Goal: Task Accomplishment & Management: Use online tool/utility

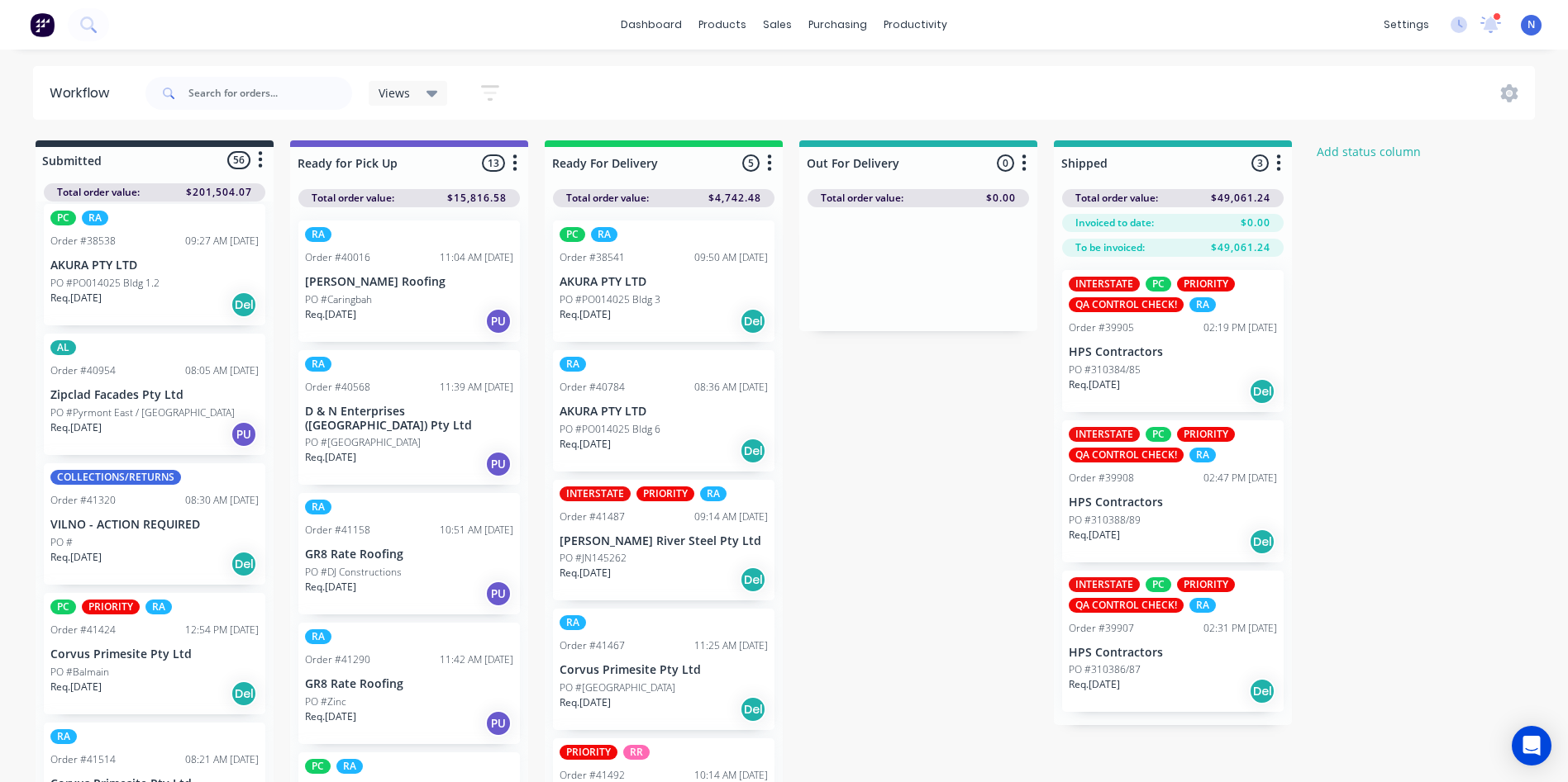
scroll to position [1047, 0]
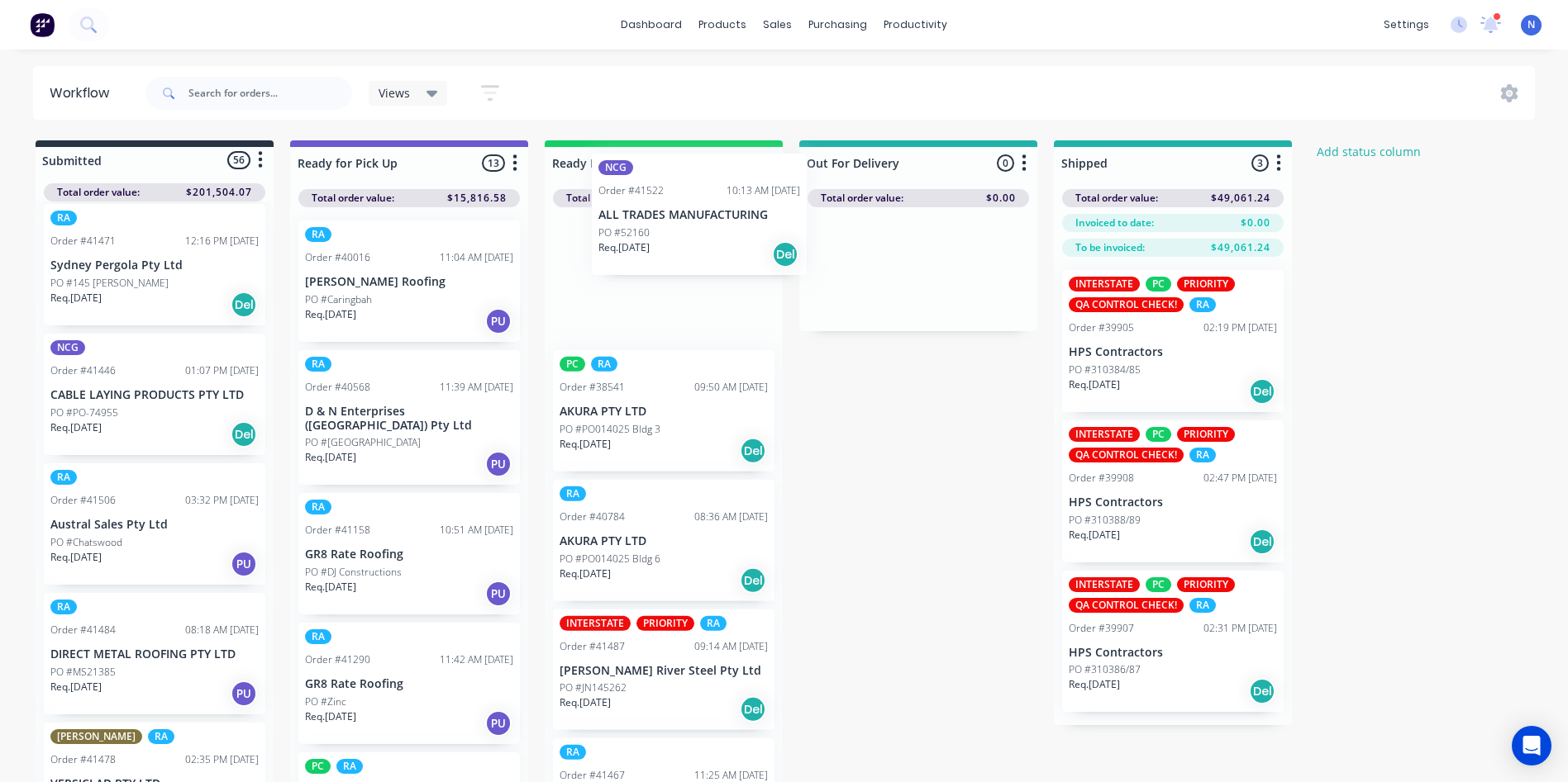
drag, startPoint x: 85, startPoint y: 542, endPoint x: 638, endPoint y: 231, distance: 634.5
click at [638, 231] on div "Submitted 56 Status colour #273444 hex #273444 Save Cancel Summaries Total orde…" at bounding box center [886, 465] width 1797 height 651
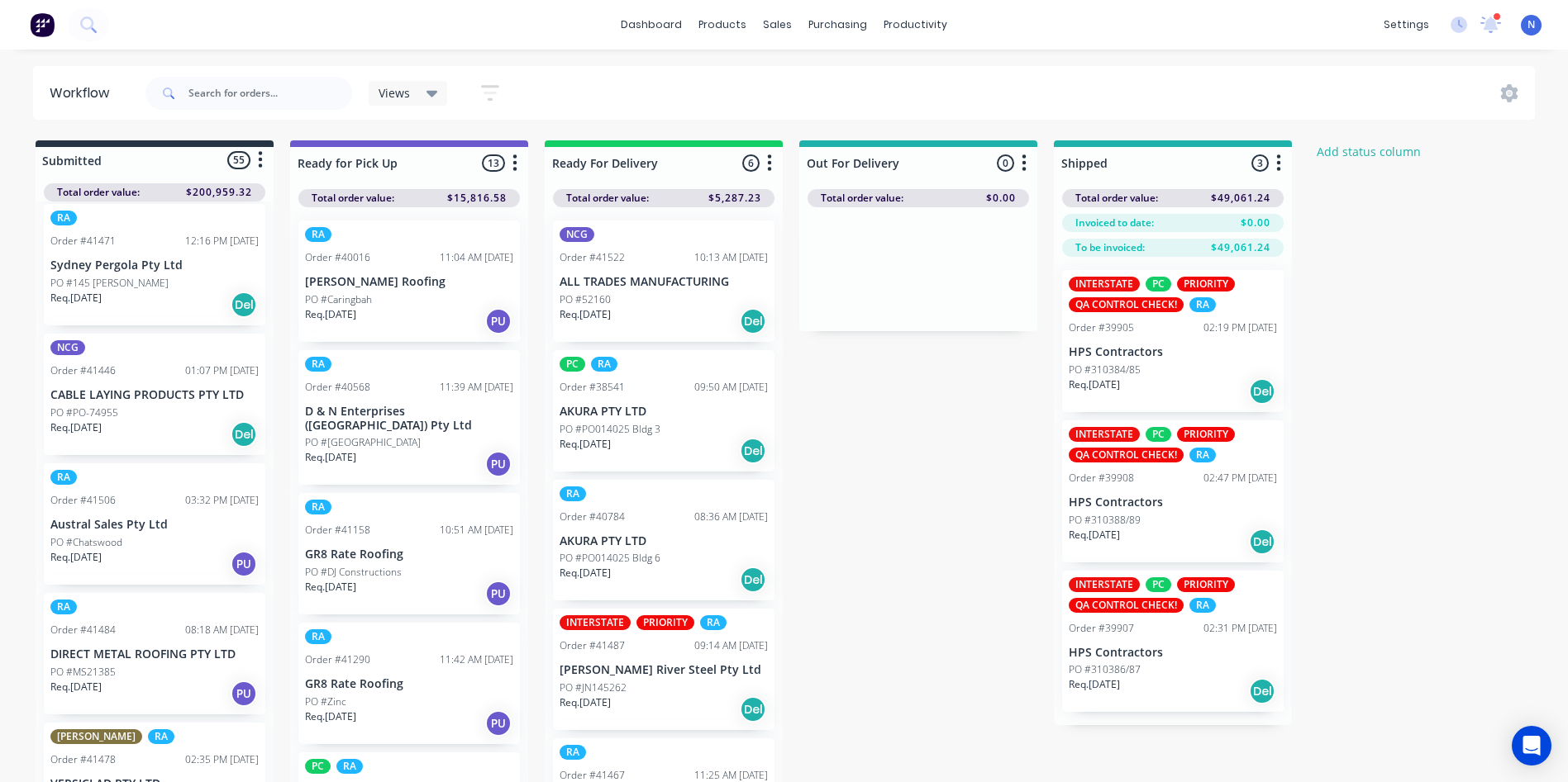
click at [605, 295] on p "PO #52160" at bounding box center [585, 300] width 52 height 15
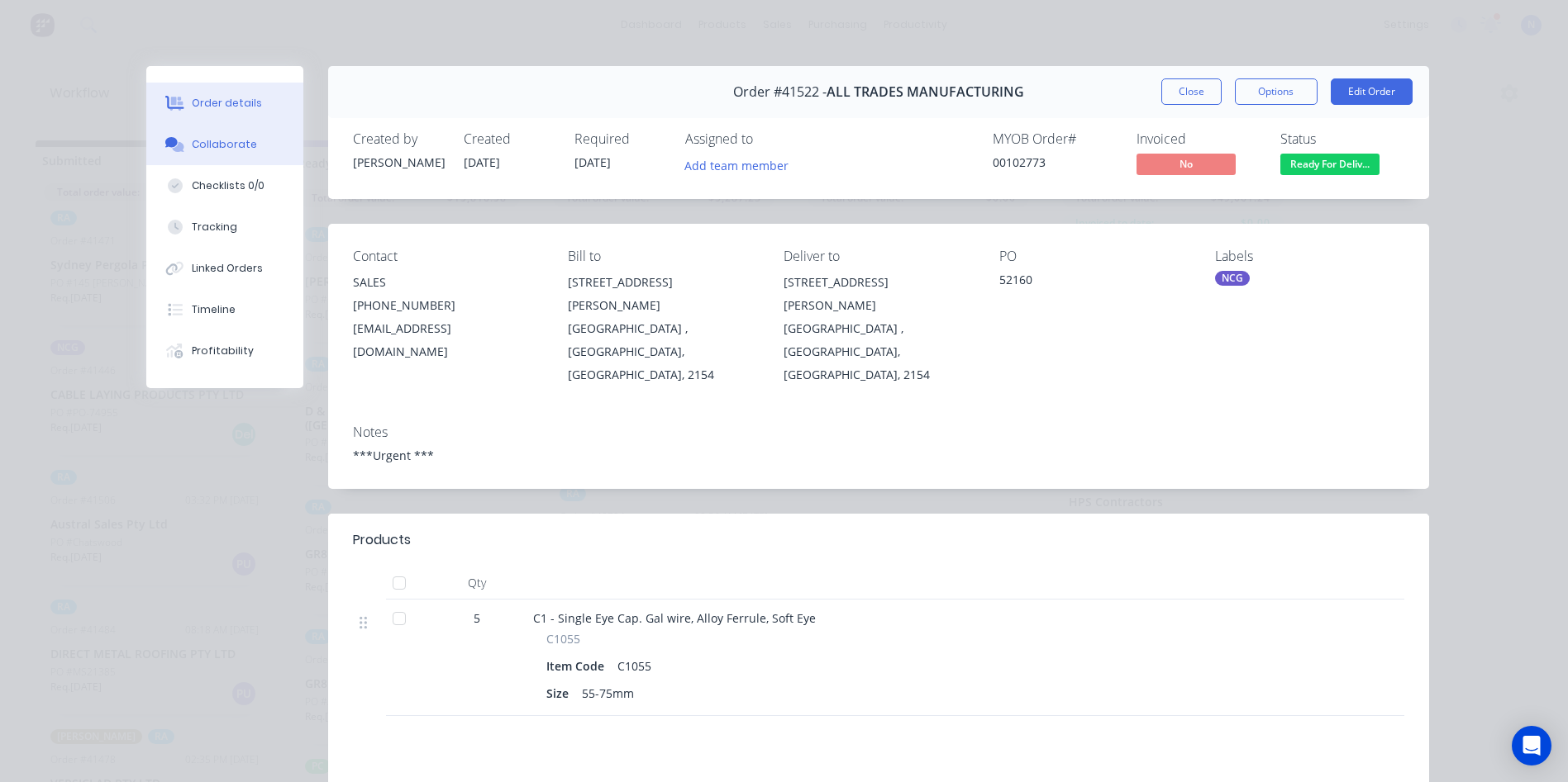
click at [244, 151] on div "Collaborate" at bounding box center [224, 145] width 65 height 15
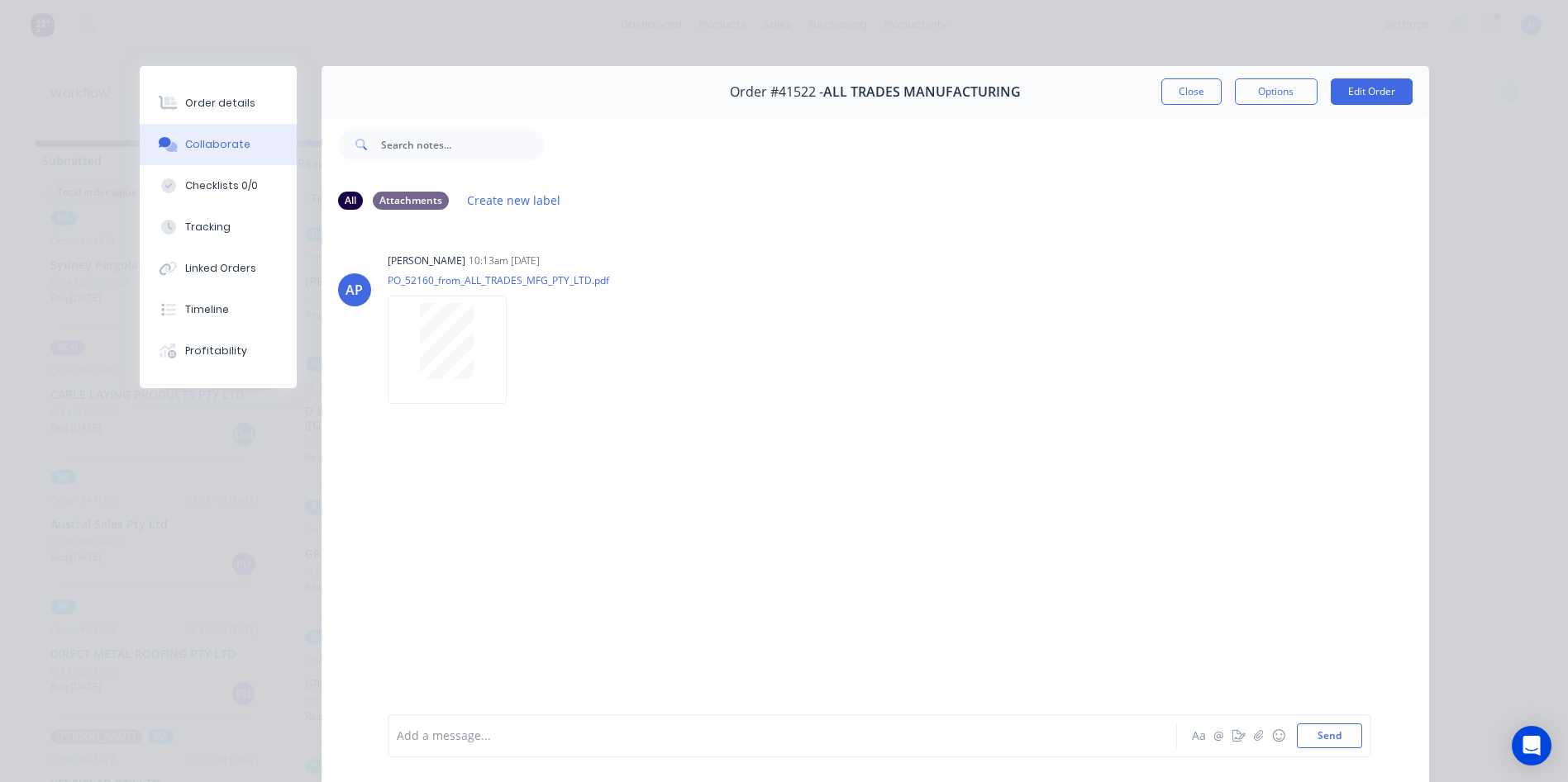
click at [580, 739] on div at bounding box center [759, 736] width 723 height 18
click at [1191, 93] on button "Close" at bounding box center [1191, 91] width 60 height 26
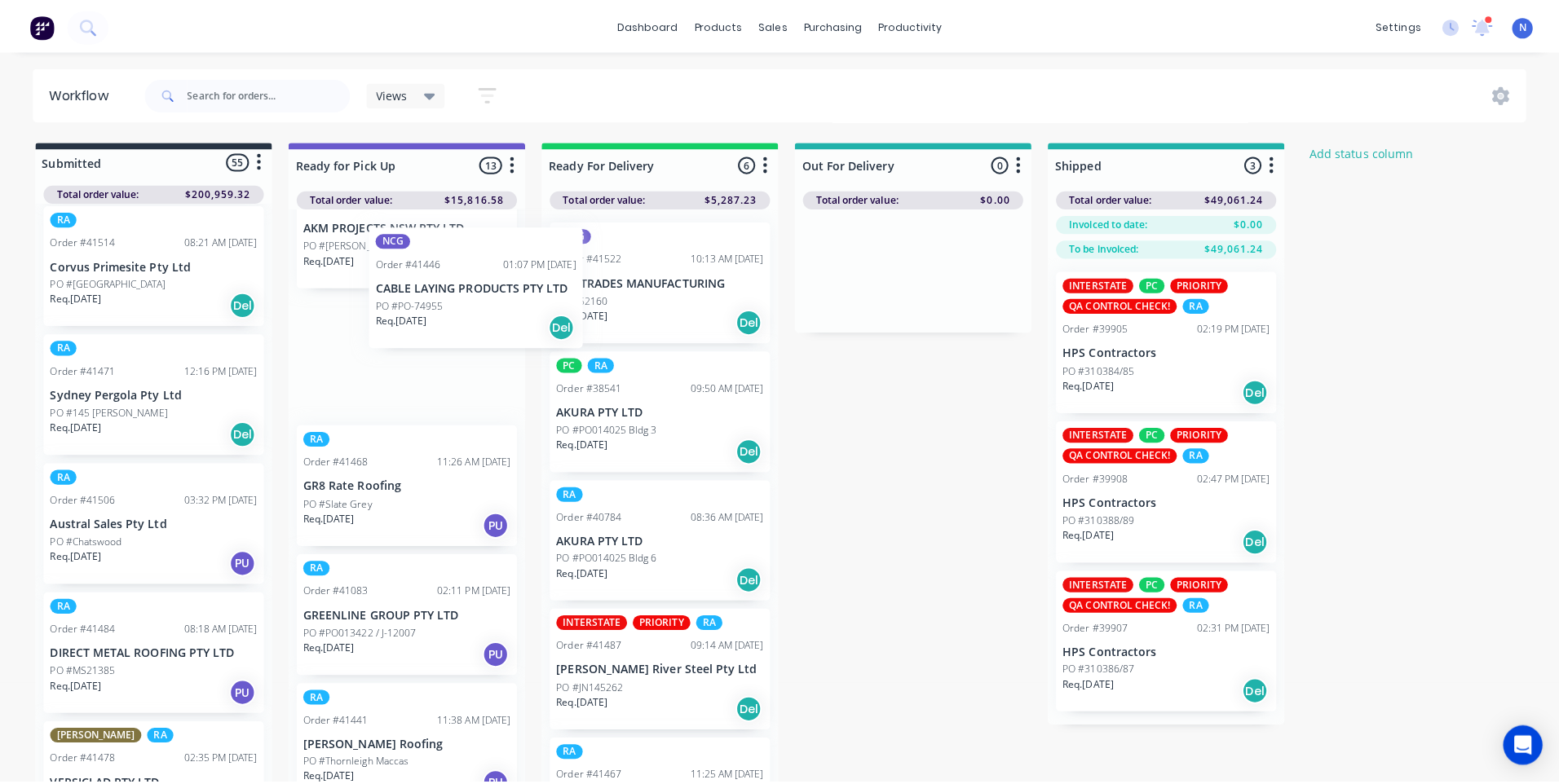
scroll to position [1045, 0]
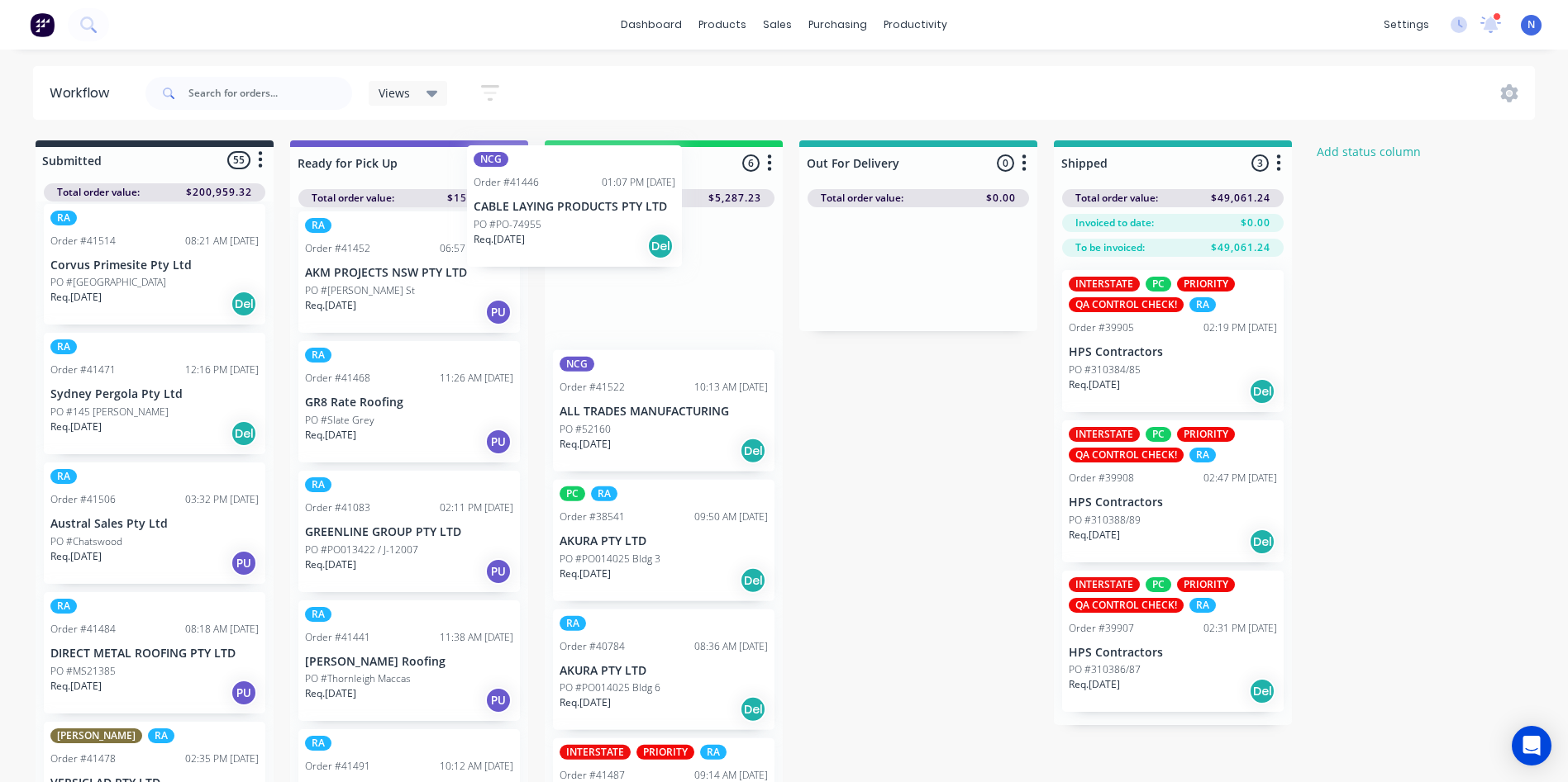
drag, startPoint x: 99, startPoint y: 548, endPoint x: 524, endPoint y: 225, distance: 533.8
click at [524, 225] on div "Submitted 55 Status colour #273444 hex #273444 Save Cancel Summaries Total orde…" at bounding box center [886, 465] width 1797 height 651
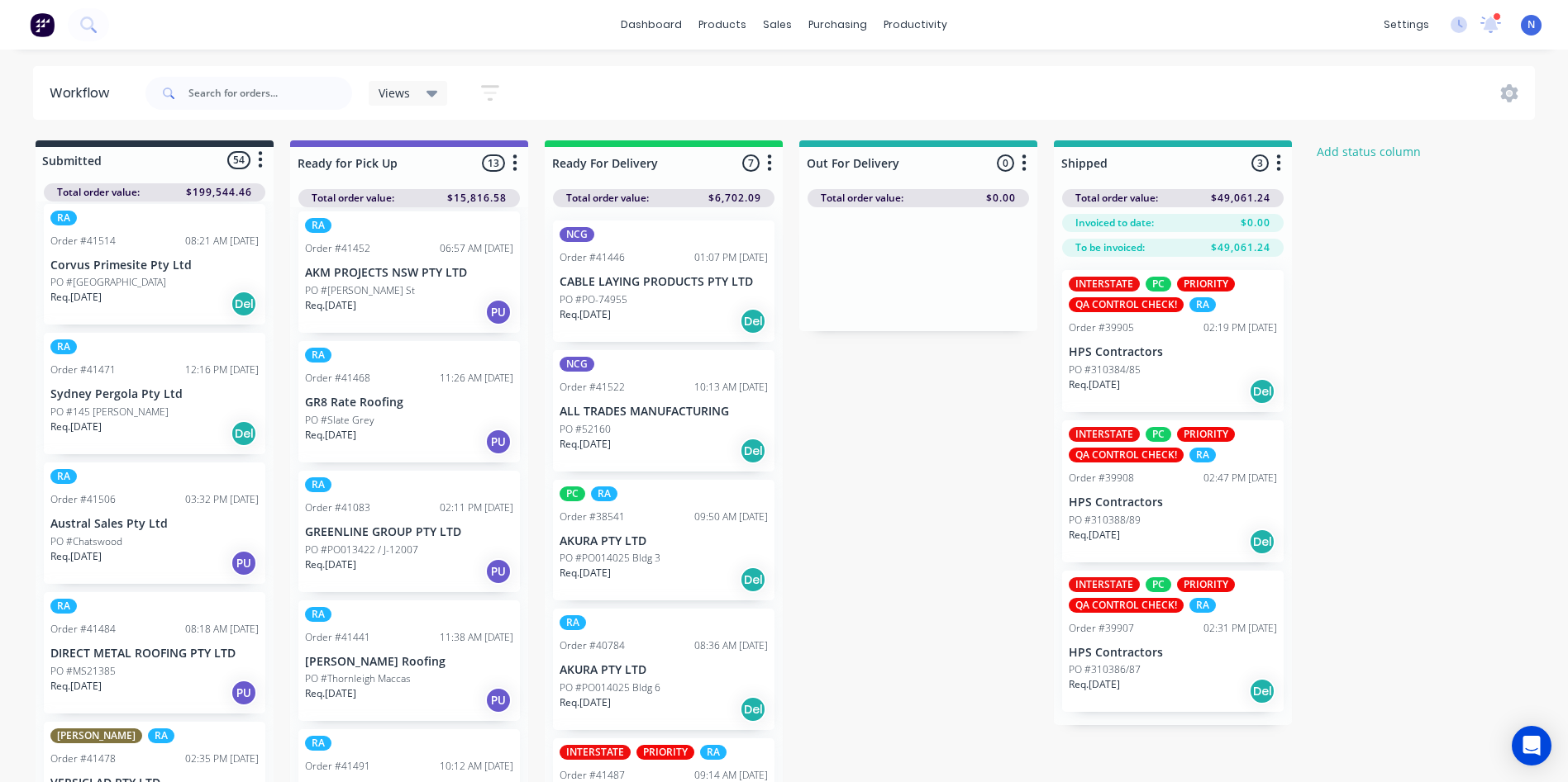
click at [570, 316] on p "Req. [DATE]" at bounding box center [585, 315] width 52 height 15
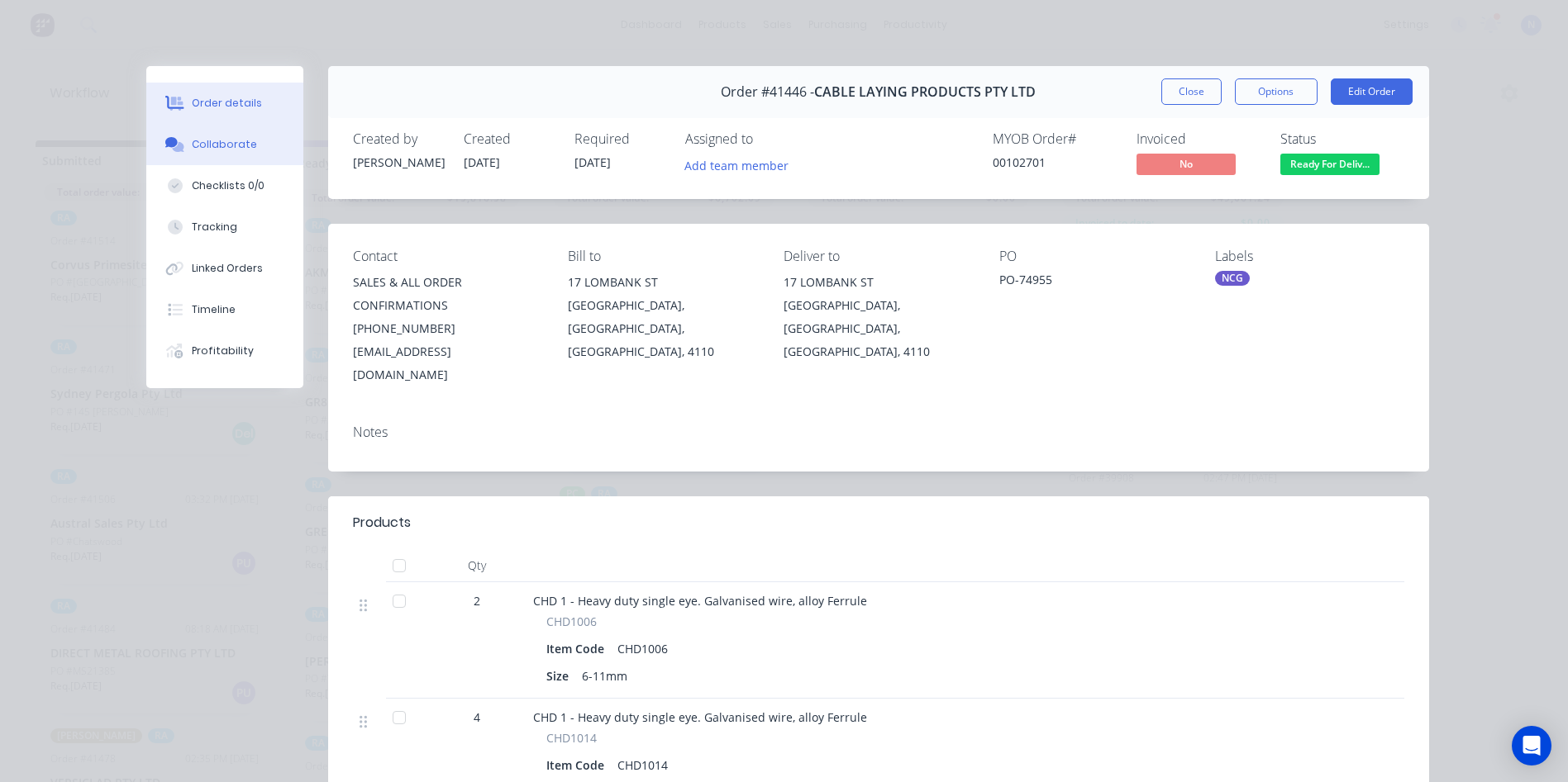
click at [268, 139] on button "Collaborate" at bounding box center [224, 144] width 157 height 41
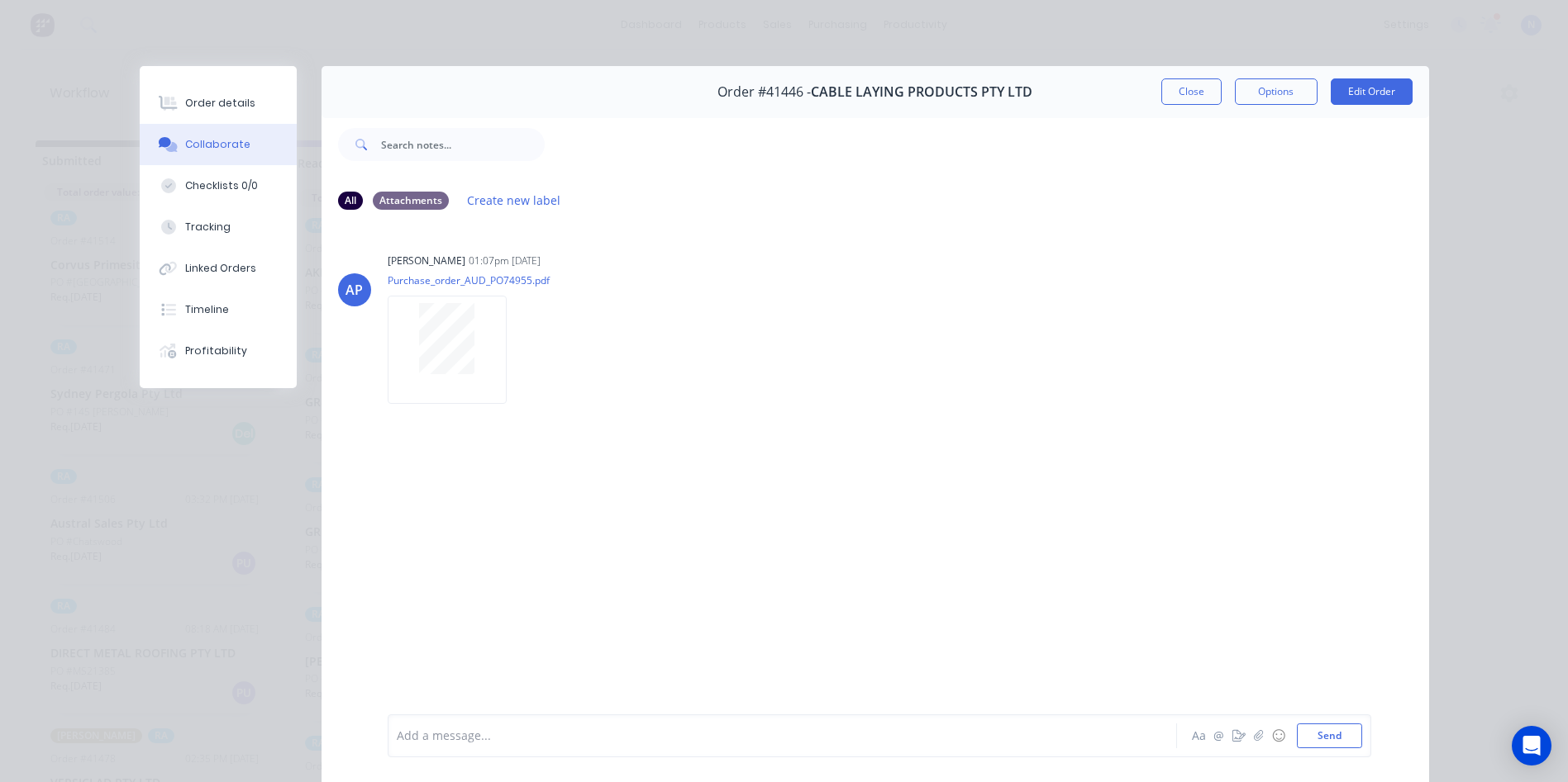
click at [581, 743] on div at bounding box center [759, 736] width 723 height 18
click at [1183, 92] on button "Close" at bounding box center [1191, 91] width 60 height 26
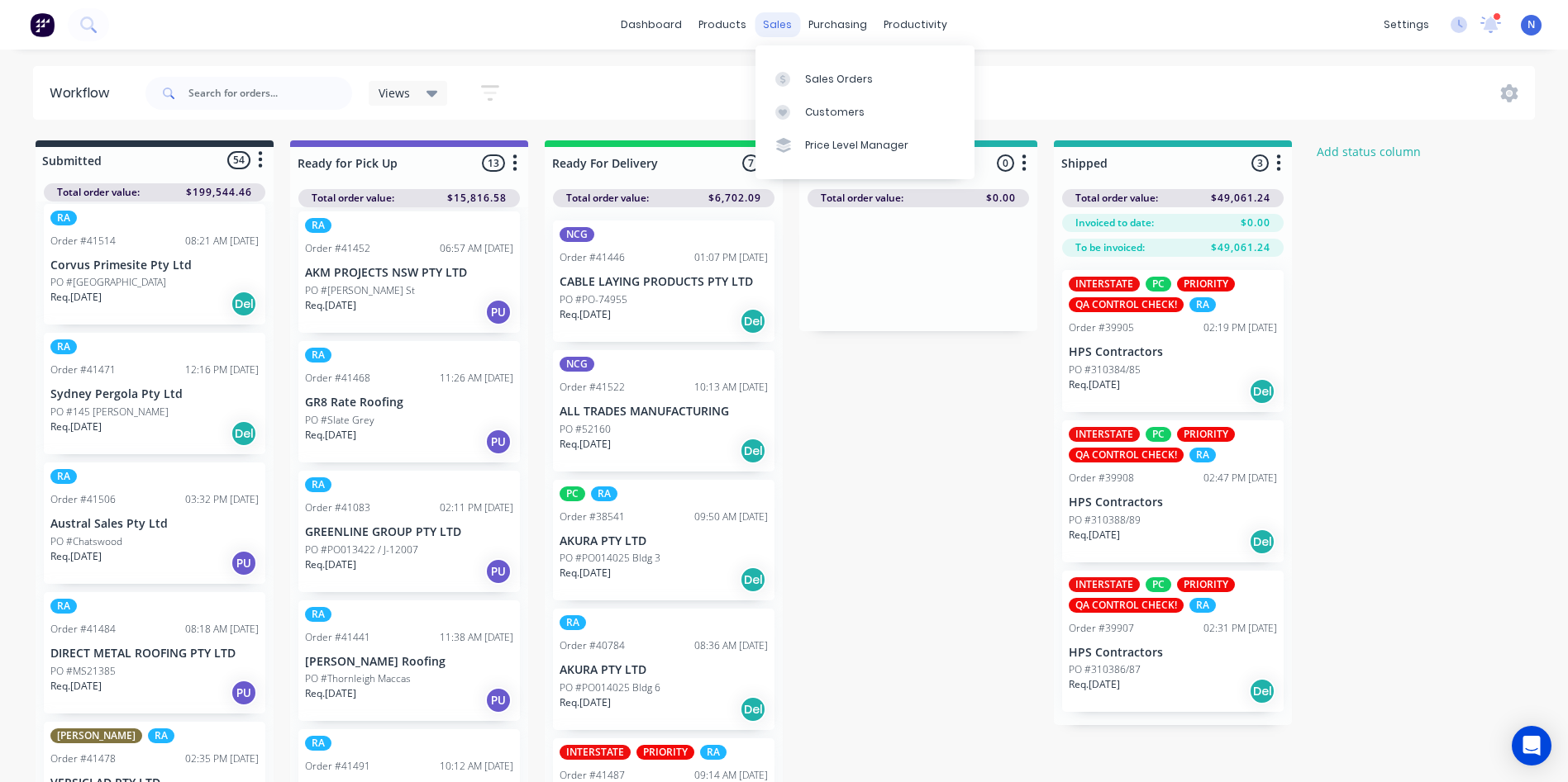
click at [772, 32] on div "sales" at bounding box center [777, 25] width 46 height 25
click at [824, 79] on div "Sales Orders" at bounding box center [839, 80] width 68 height 15
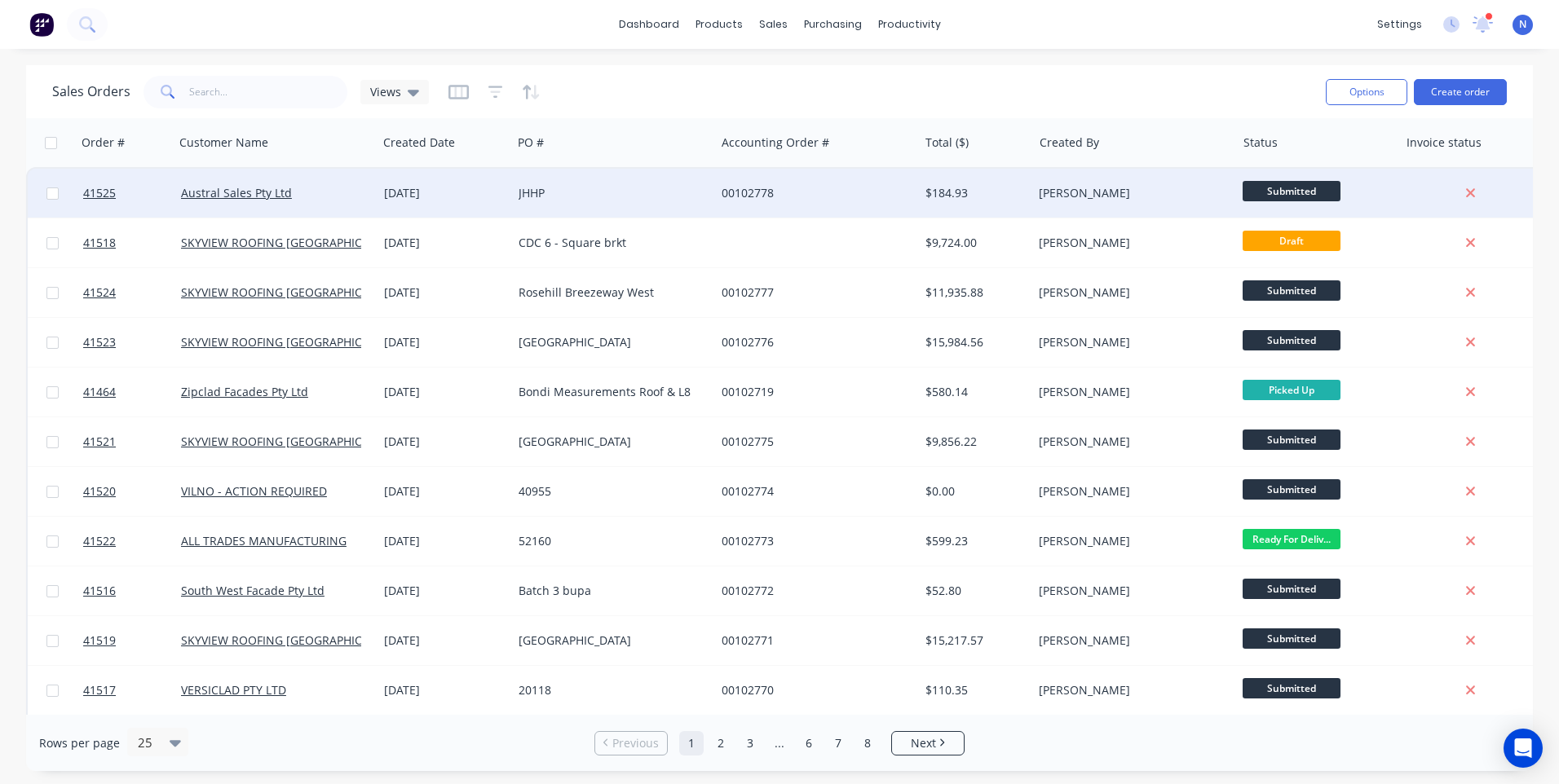
click at [820, 200] on div "00102778" at bounding box center [812, 194] width 181 height 17
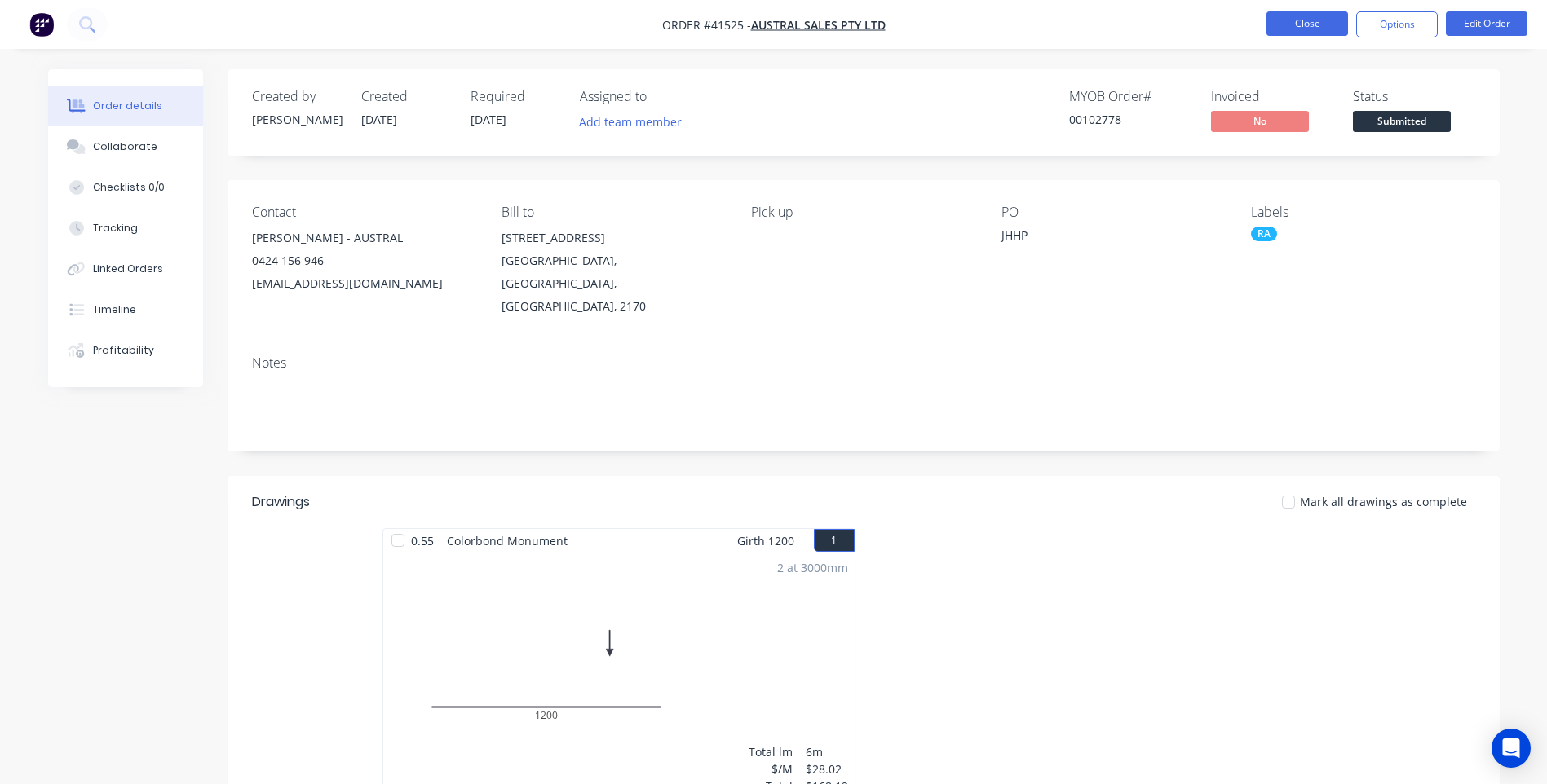
click at [1316, 28] on button "Close" at bounding box center [1307, 23] width 82 height 24
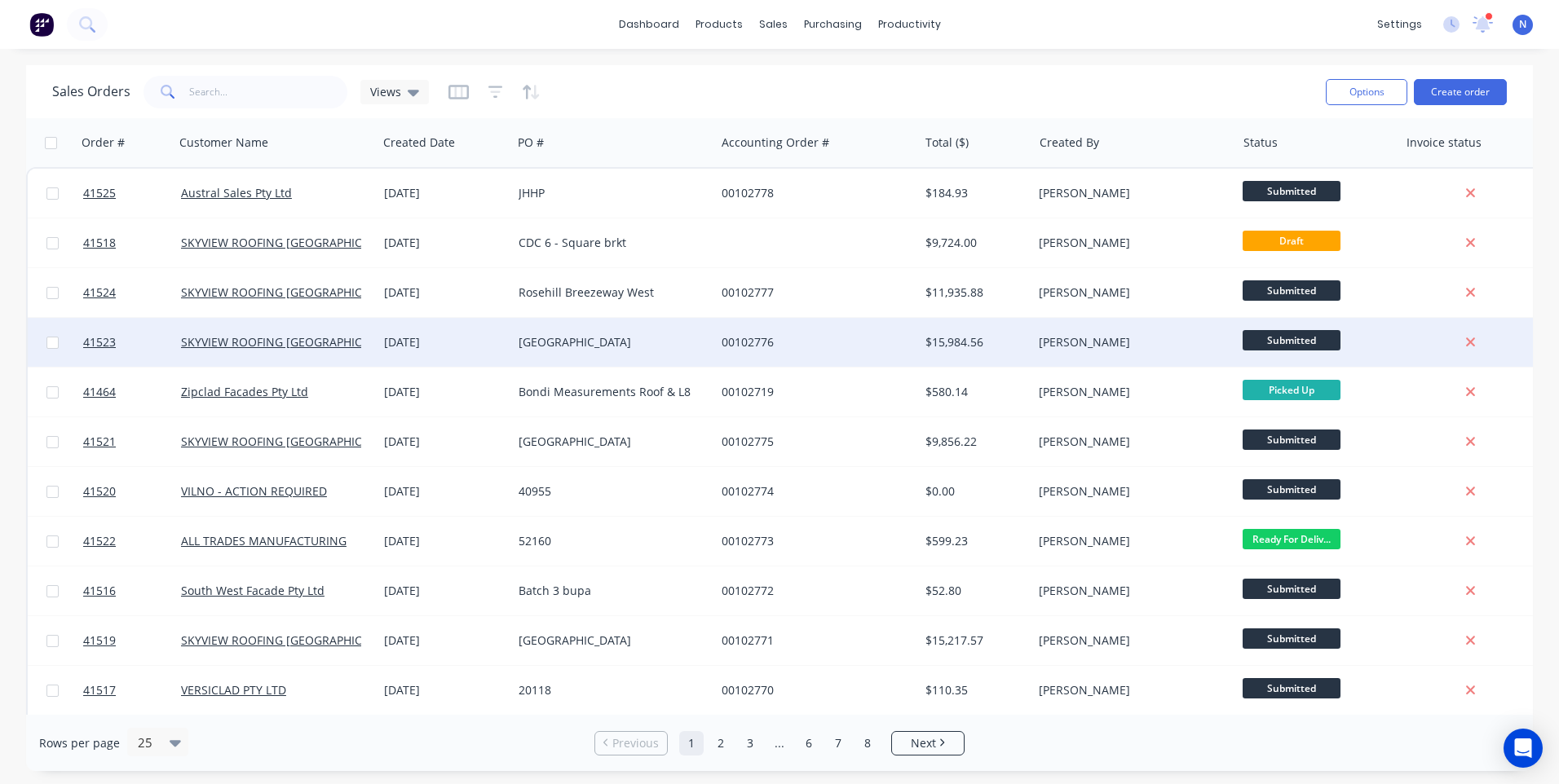
click at [951, 348] on div "$15,984.56" at bounding box center [973, 342] width 95 height 17
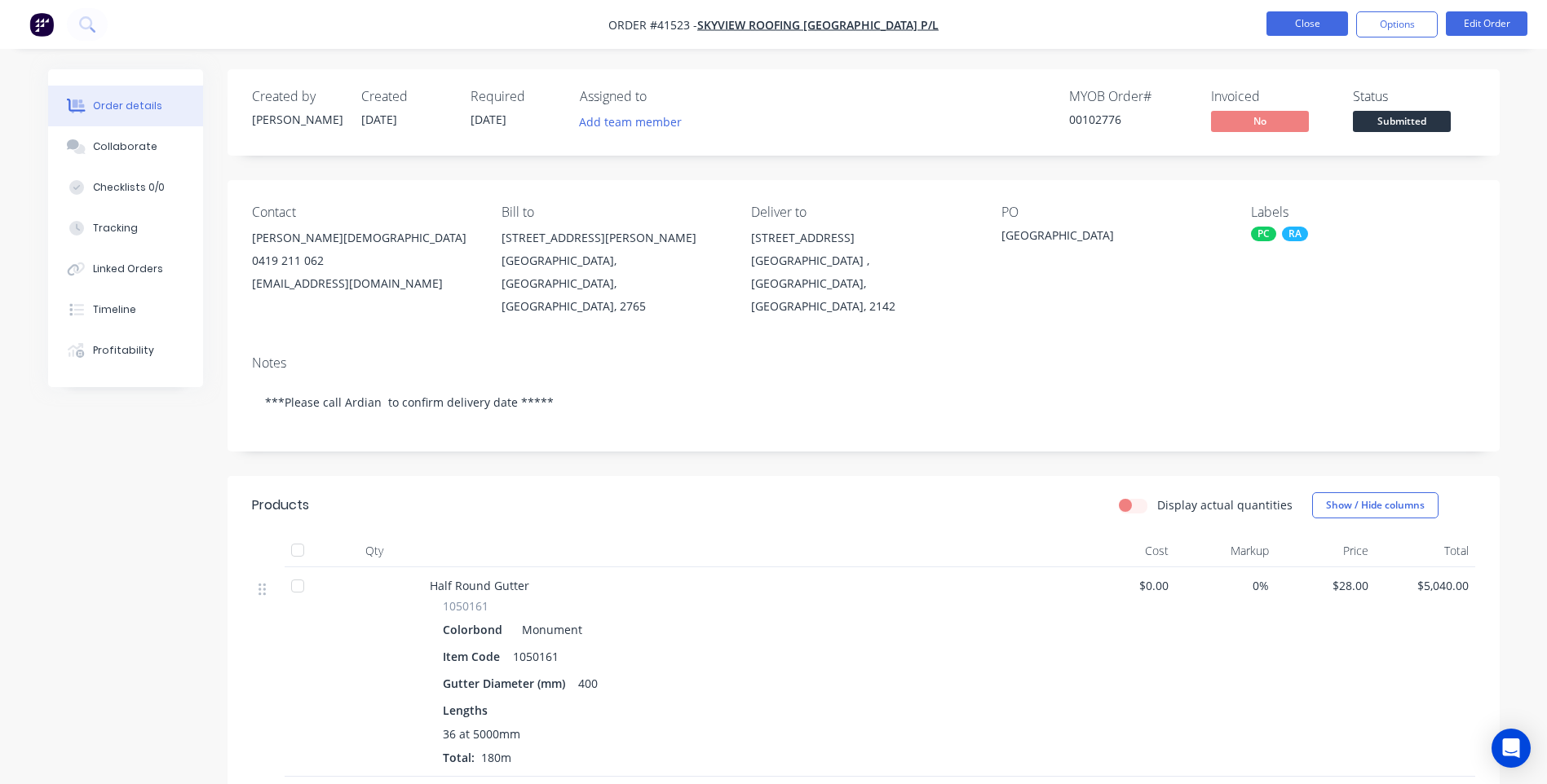
click at [1311, 28] on button "Close" at bounding box center [1307, 23] width 82 height 24
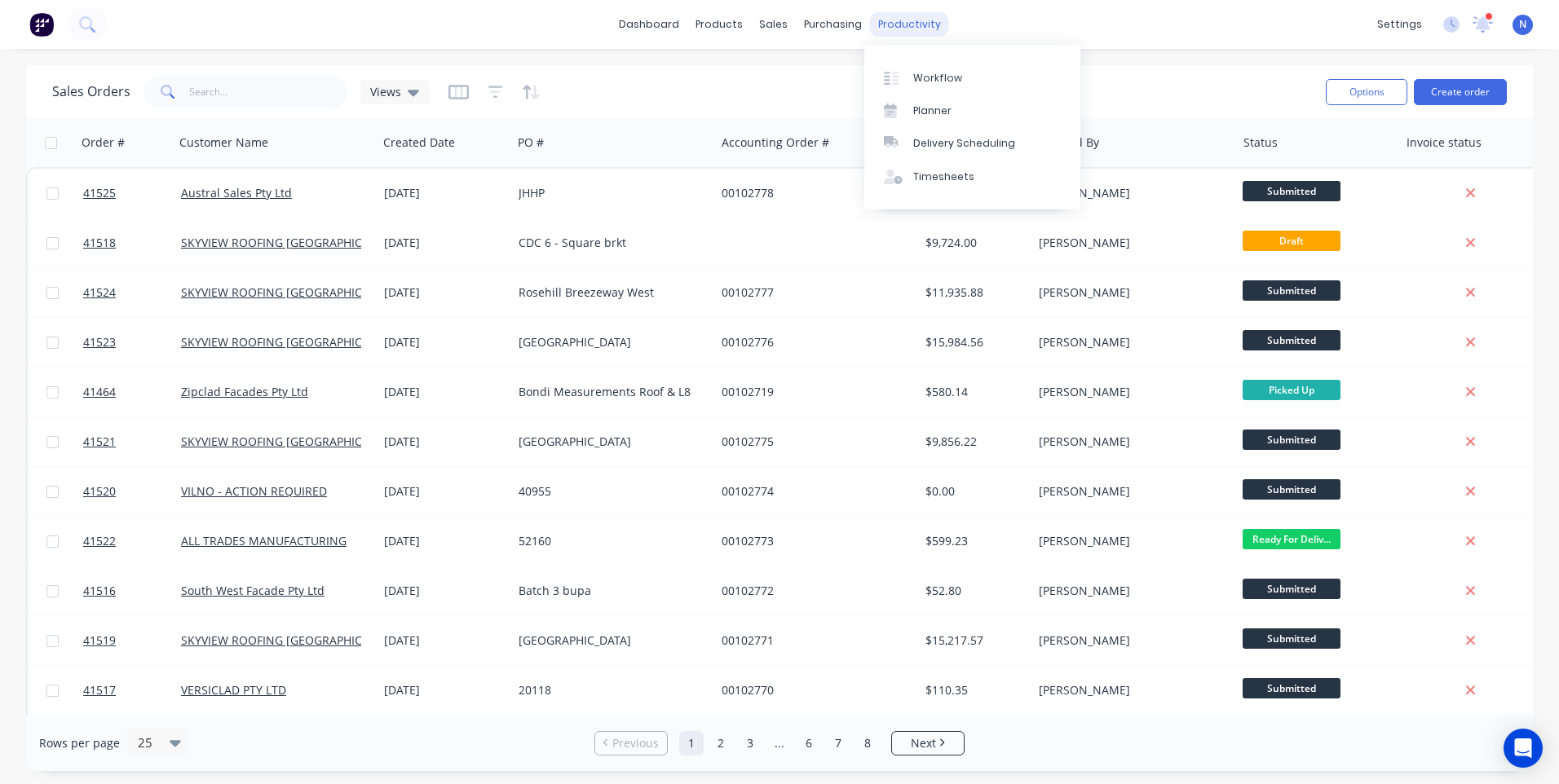
click at [917, 26] on div "productivity" at bounding box center [909, 24] width 79 height 24
click at [943, 80] on div "Workflow" at bounding box center [937, 78] width 49 height 15
